Goal: Navigation & Orientation: Find specific page/section

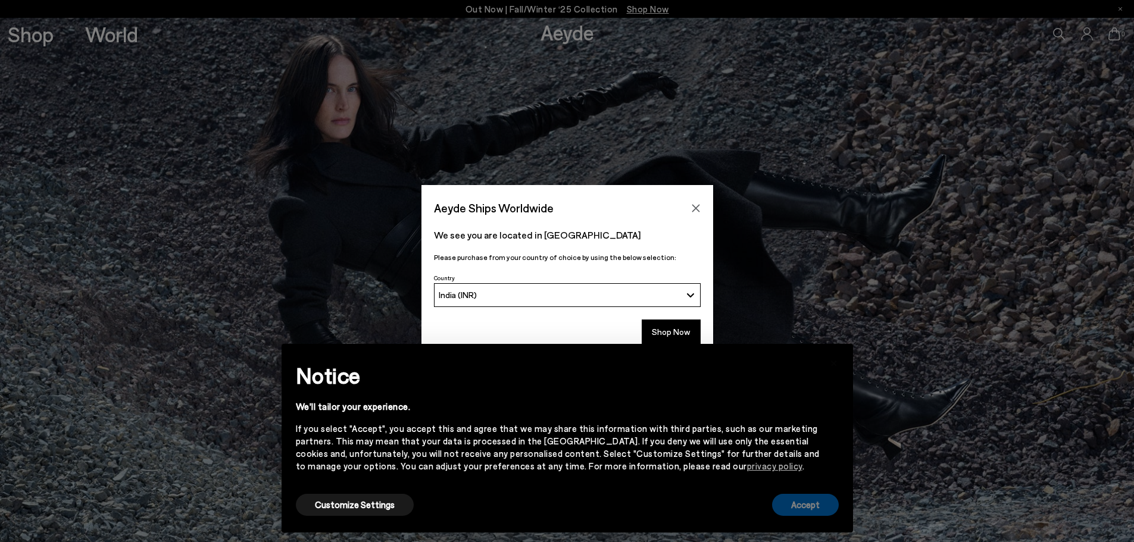
click at [802, 510] on button "Accept" at bounding box center [805, 505] width 67 height 22
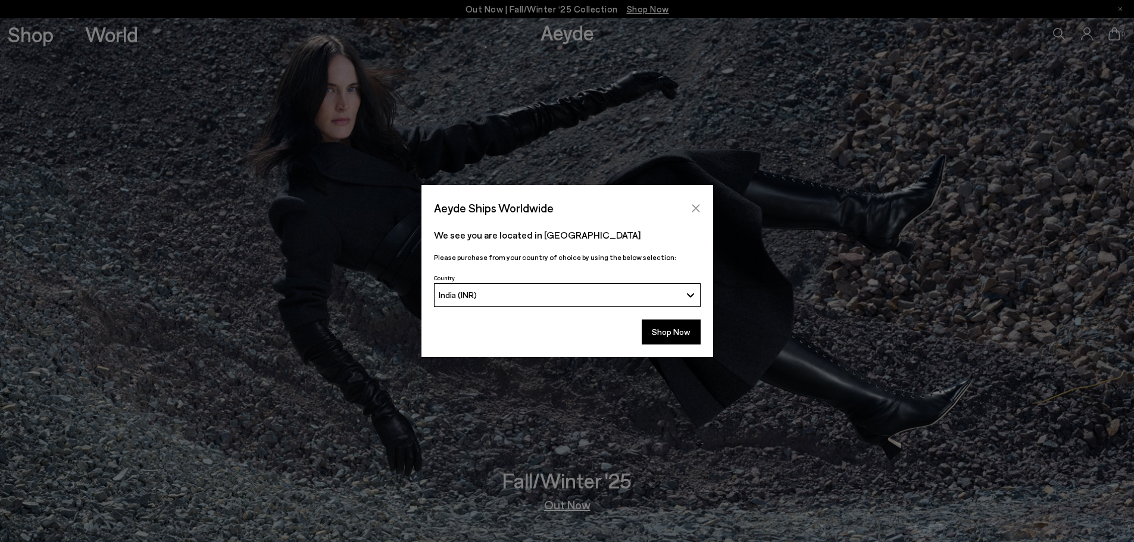
click at [699, 211] on icon "Close" at bounding box center [696, 209] width 10 height 10
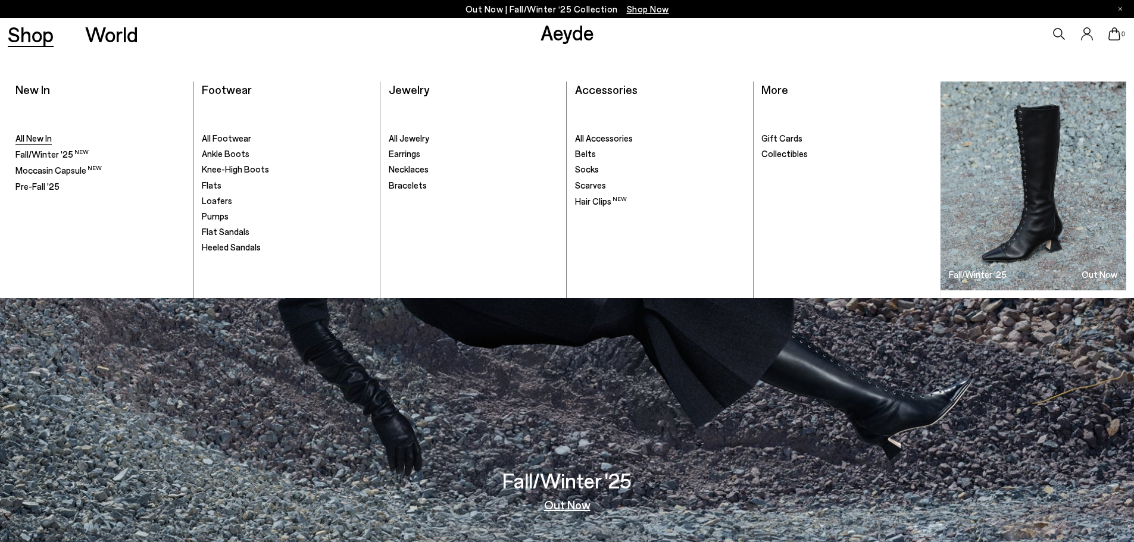
click at [37, 139] on span "All New In" at bounding box center [33, 138] width 36 height 11
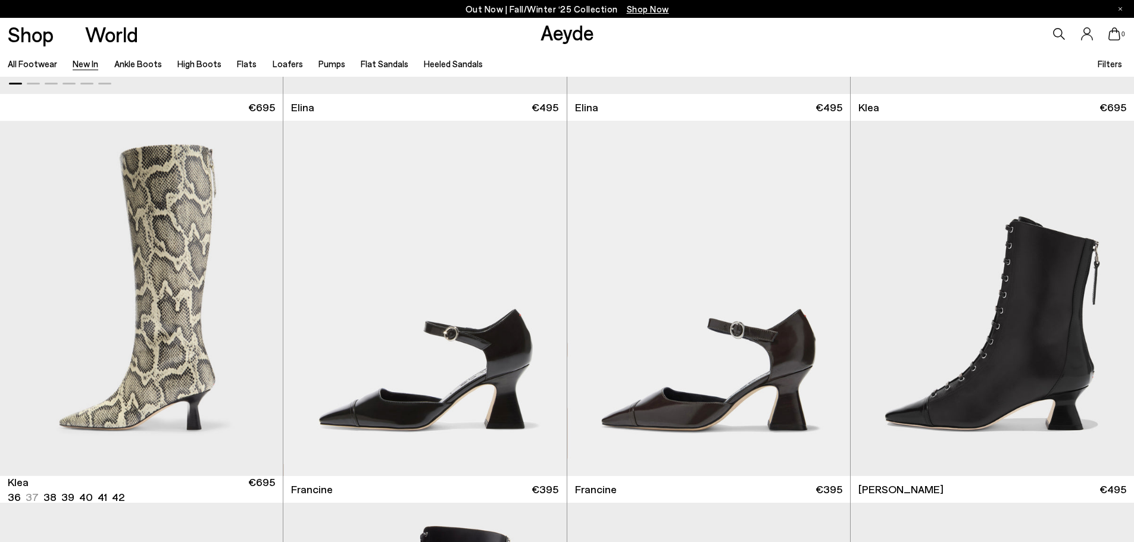
scroll to position [1488, 0]
